Goal: Information Seeking & Learning: Learn about a topic

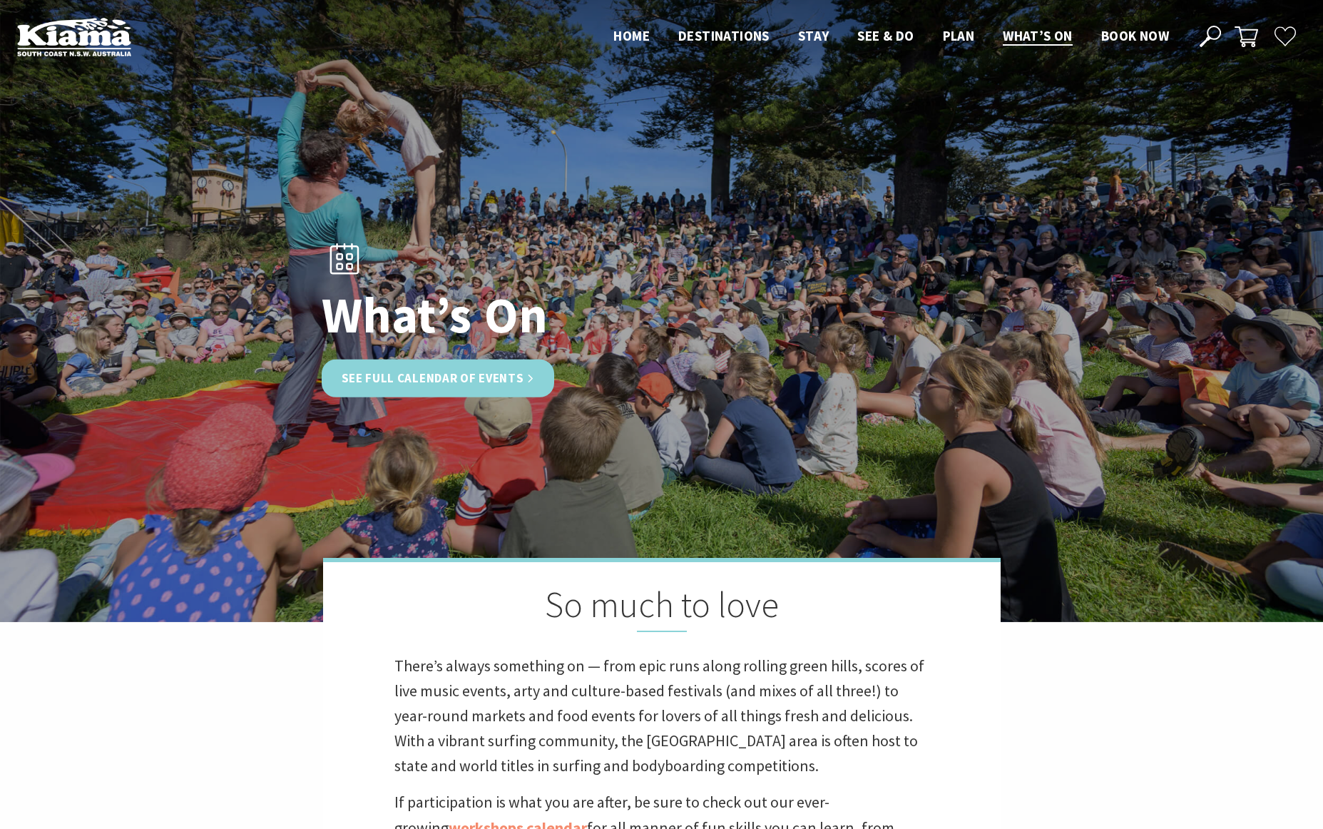
click at [492, 381] on link "See Full Calendar of Events" at bounding box center [438, 378] width 233 height 38
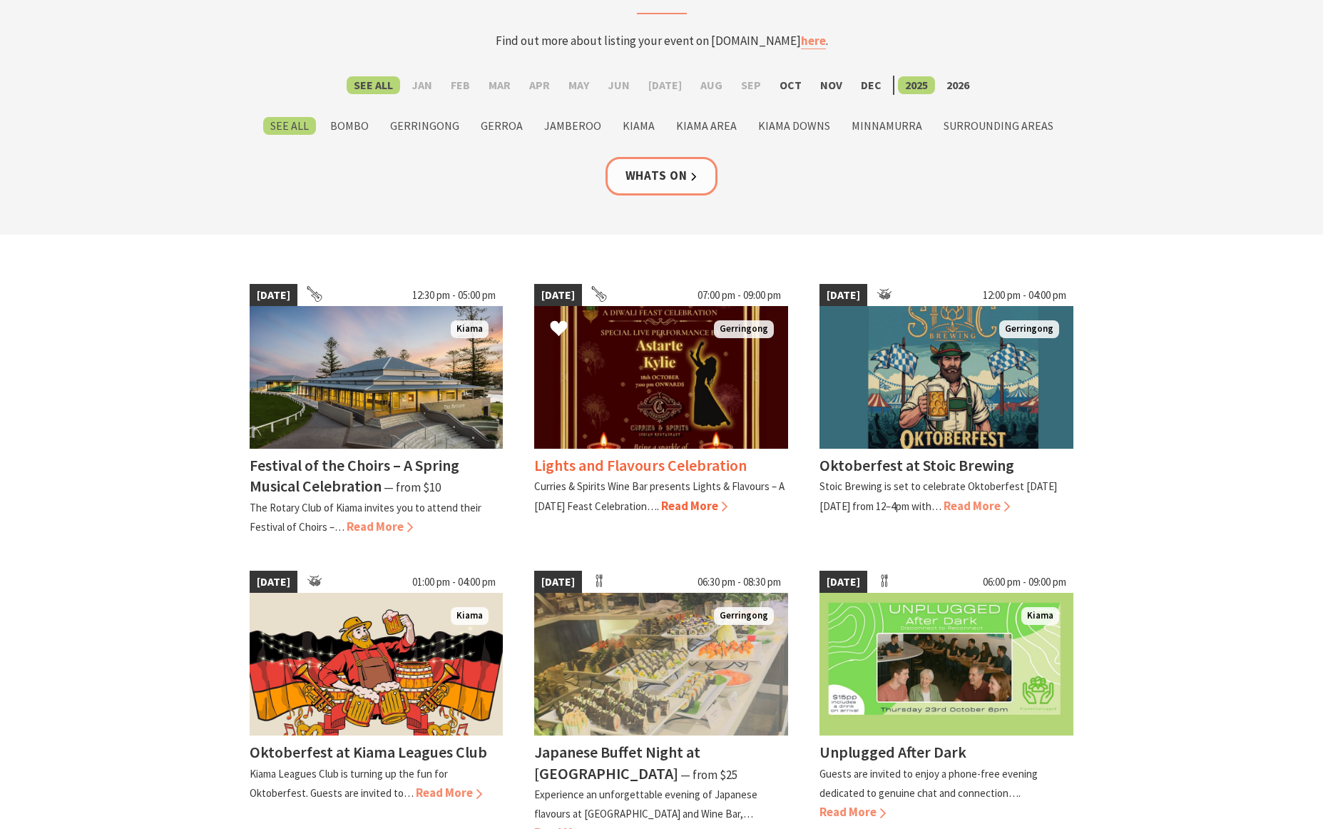
scroll to position [163, 0]
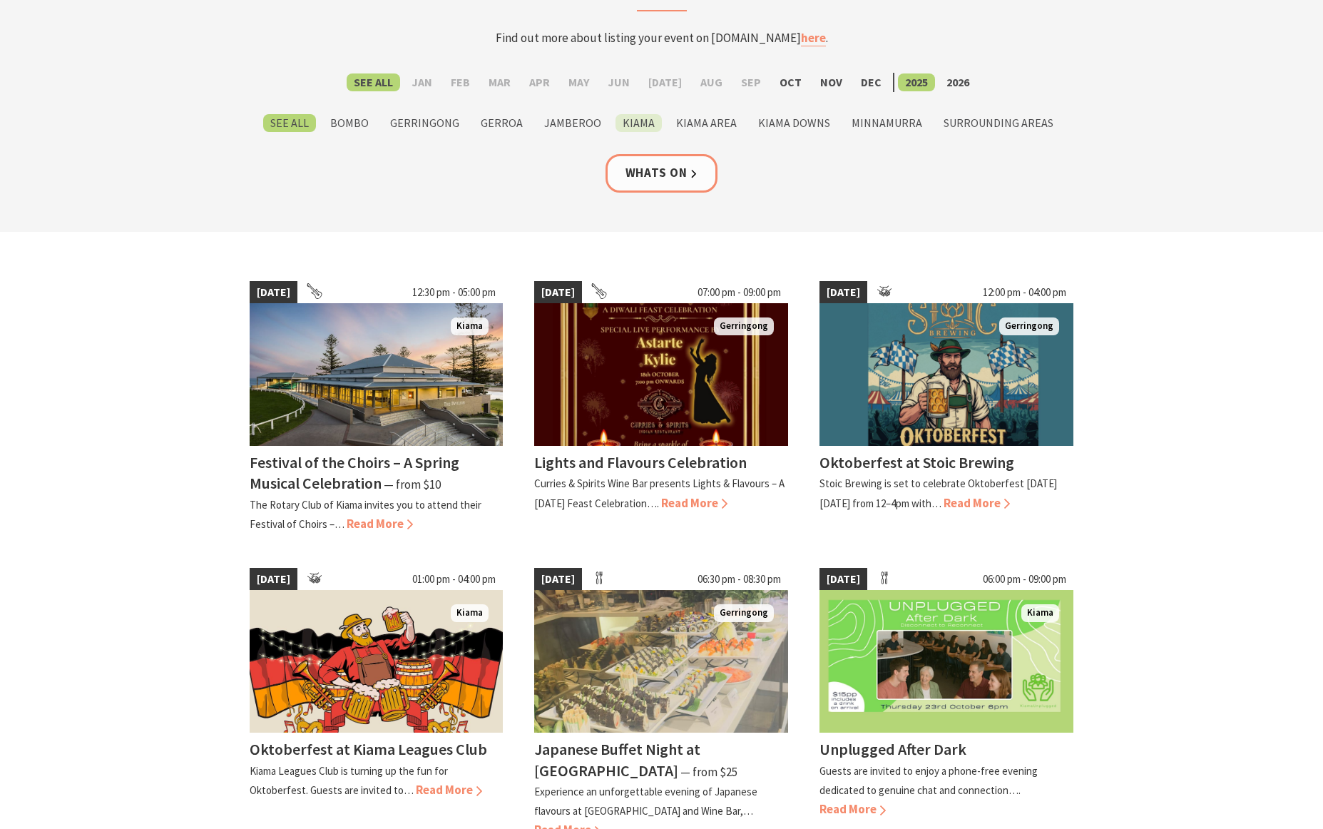
click at [630, 119] on label "Kiama" at bounding box center [638, 123] width 46 height 18
click at [0, 0] on input "Kiama" at bounding box center [0, 0] width 0 height 0
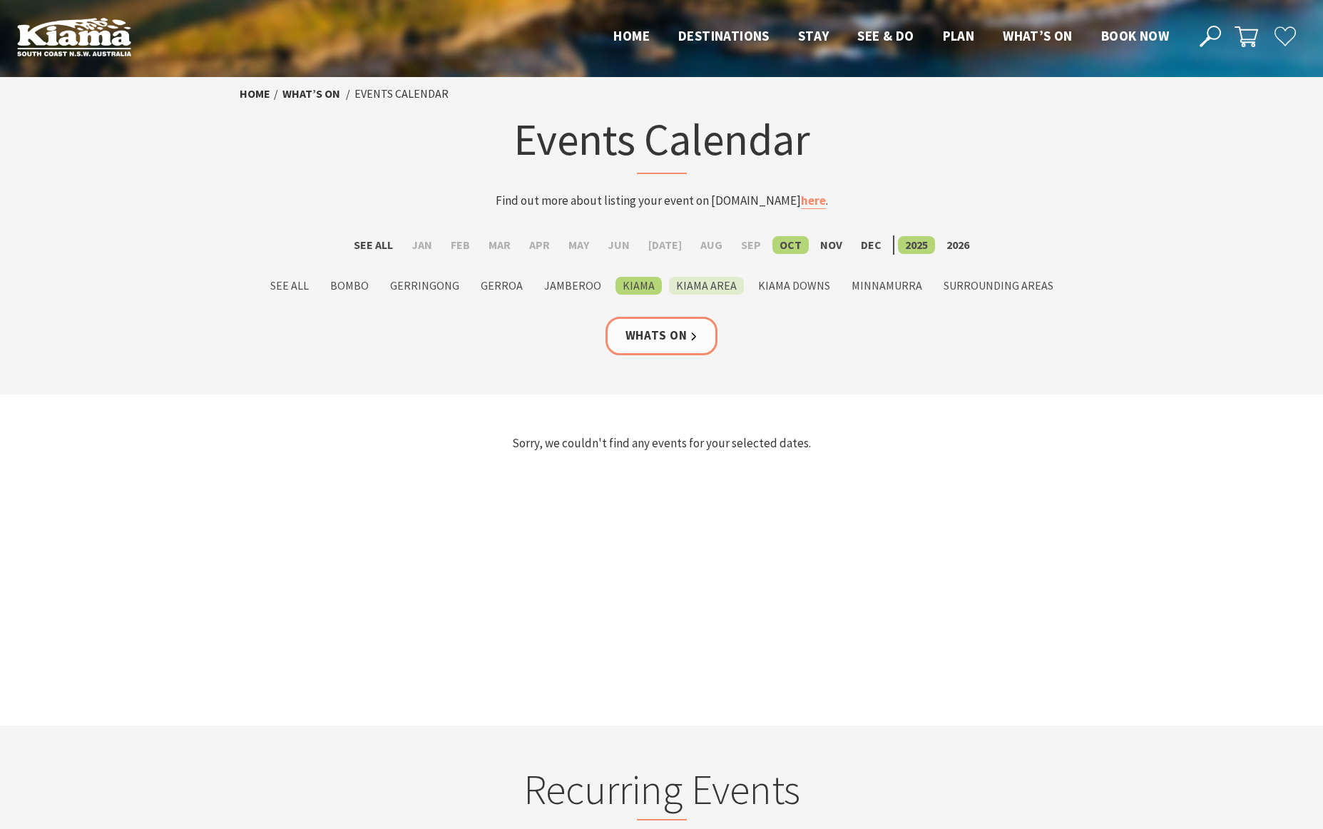
click at [707, 289] on label "Kiama Area" at bounding box center [706, 286] width 75 height 18
click at [0, 0] on input "Kiama Area" at bounding box center [0, 0] width 0 height 0
click at [764, 289] on label "Kiama Downs" at bounding box center [794, 286] width 86 height 18
click at [0, 0] on input "Kiama Downs" at bounding box center [0, 0] width 0 height 0
click at [299, 286] on label "See All" at bounding box center [289, 286] width 53 height 18
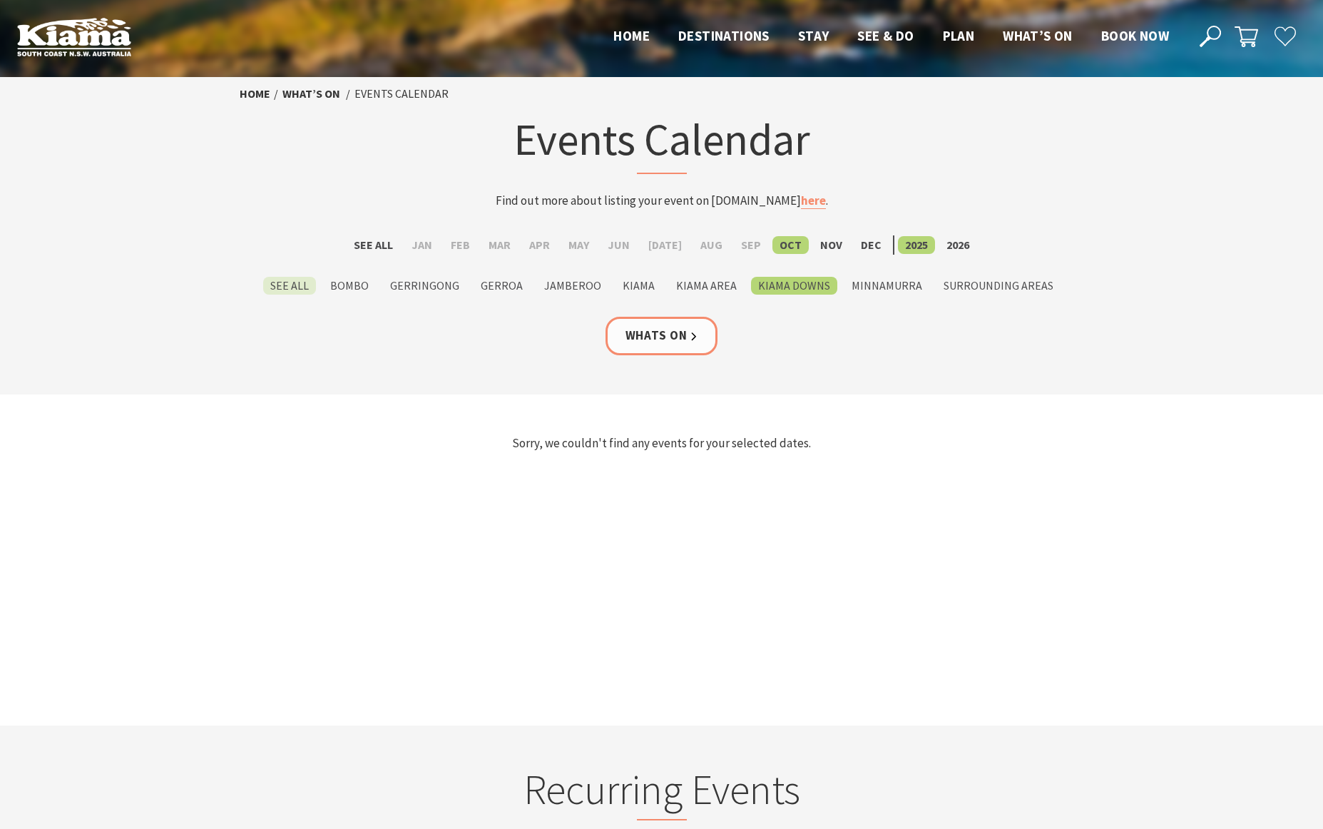
click at [0, 0] on input "See All" at bounding box center [0, 0] width 0 height 0
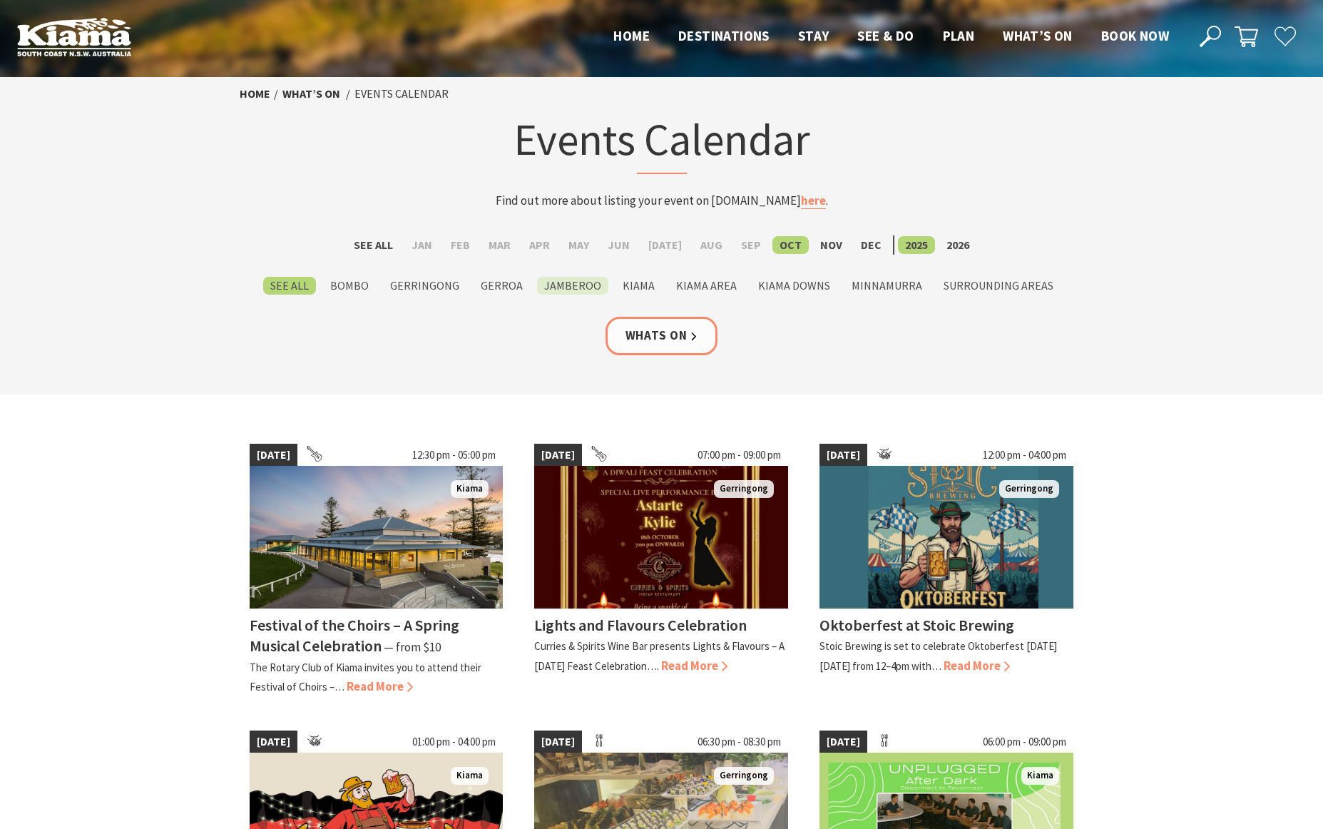
click at [590, 292] on label "Jamberoo" at bounding box center [572, 286] width 71 height 18
click at [0, 0] on input "Jamberoo" at bounding box center [0, 0] width 0 height 0
